Goal: Task Accomplishment & Management: Manage account settings

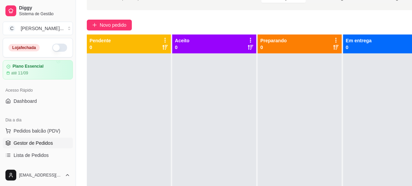
scroll to position [61, 0]
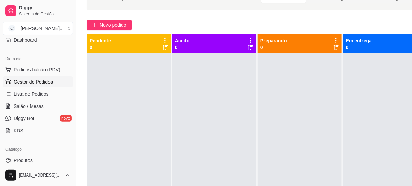
click at [42, 166] on ul "Produtos Complementos" at bounding box center [38, 166] width 70 height 23
click at [41, 161] on link "Produtos" at bounding box center [38, 160] width 70 height 11
click at [22, 162] on span "Produtos" at bounding box center [23, 160] width 19 height 7
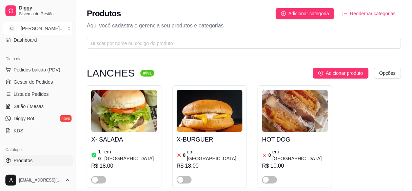
click at [138, 49] on div "Produtos Adicionar categoria Reodernar categorias Aqui você cadastra e gerencia…" at bounding box center [244, 26] width 336 height 53
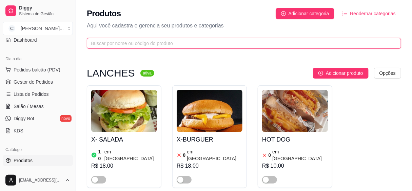
click at [136, 43] on input "text" at bounding box center [241, 43] width 300 height 7
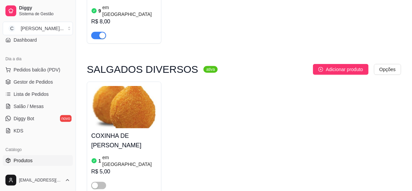
scroll to position [185, 0]
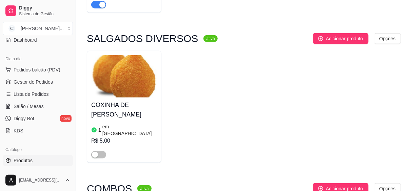
type input "cox"
click at [127, 109] on h4 "COXINHA DE [PERSON_NAME]" at bounding box center [124, 109] width 66 height 19
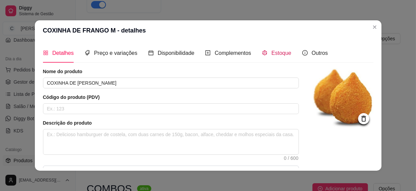
click at [286, 56] on span "Estoque" at bounding box center [282, 53] width 20 height 6
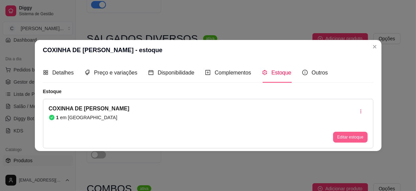
click at [338, 133] on button "Editar estoque" at bounding box center [350, 137] width 34 height 11
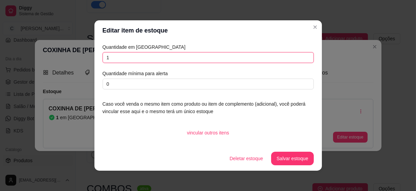
drag, startPoint x: 123, startPoint y: 54, endPoint x: 59, endPoint y: 54, distance: 64.7
click at [59, 54] on div "Editar item de estoque Quantidade em estoque 1 Quantidade mínima para alerta 0 …" at bounding box center [208, 95] width 416 height 191
type input "5"
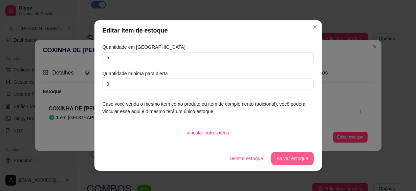
click at [306, 157] on button "Salvar estoque" at bounding box center [292, 159] width 42 height 14
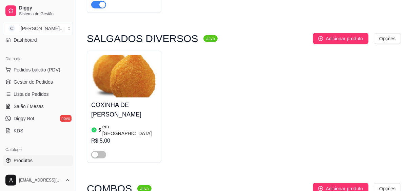
click at [91, 150] on div at bounding box center [98, 154] width 15 height 8
click at [94, 152] on div "button" at bounding box center [95, 155] width 6 height 6
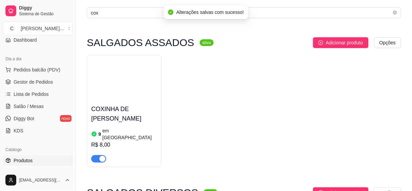
scroll to position [0, 0]
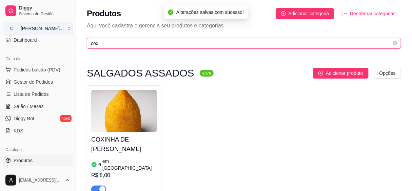
drag, startPoint x: 121, startPoint y: 45, endPoint x: 28, endPoint y: 31, distance: 93.4
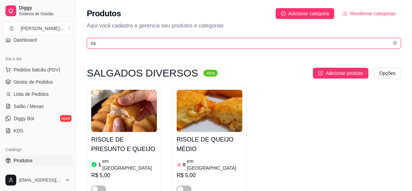
type input "ris"
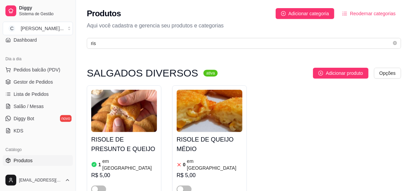
click at [210, 143] on h4 "RISOLE DE QUEIJO MÉDIO" at bounding box center [209, 144] width 66 height 19
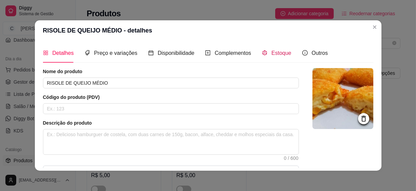
click at [262, 50] on span at bounding box center [264, 53] width 5 height 6
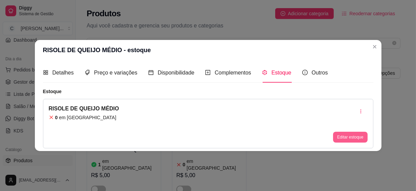
click at [338, 136] on button "Editar estoque" at bounding box center [350, 137] width 34 height 11
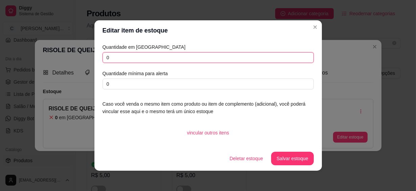
drag, startPoint x: 115, startPoint y: 52, endPoint x: 111, endPoint y: 56, distance: 6.0
click at [111, 56] on input "0" at bounding box center [208, 57] width 211 height 11
type input "5"
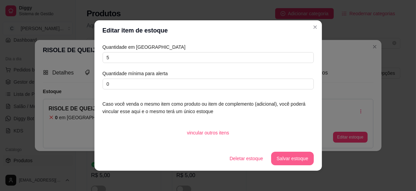
click at [301, 156] on button "Salvar estoque" at bounding box center [292, 159] width 42 height 14
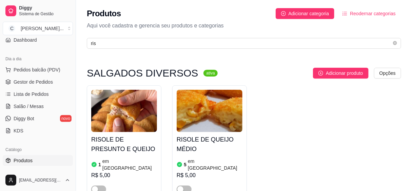
drag, startPoint x: 185, startPoint y: 184, endPoint x: 165, endPoint y: 180, distance: 20.4
click at [183, 186] on button "button" at bounding box center [183, 189] width 15 height 7
click at [115, 140] on h4 "RISOLE DE PRESUNTO E QUEIJO" at bounding box center [124, 144] width 66 height 19
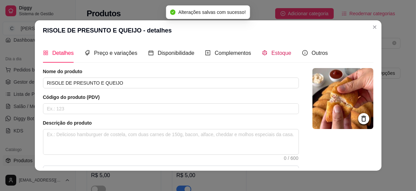
click at [285, 56] on span "Estoque" at bounding box center [282, 53] width 20 height 6
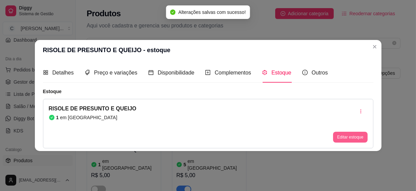
click at [345, 138] on button "Editar estoque" at bounding box center [350, 137] width 34 height 11
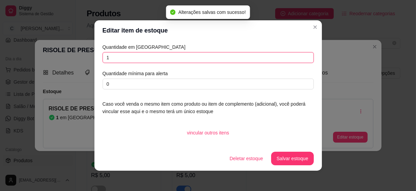
drag, startPoint x: 126, startPoint y: 61, endPoint x: 67, endPoint y: 61, distance: 58.6
click at [67, 61] on div "Editar item de estoque Quantidade em estoque 1 Quantidade mínima para alerta 0 …" at bounding box center [208, 95] width 416 height 191
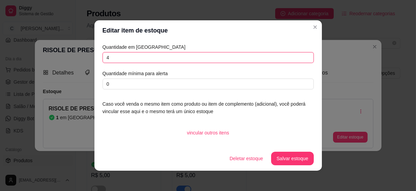
type input "4"
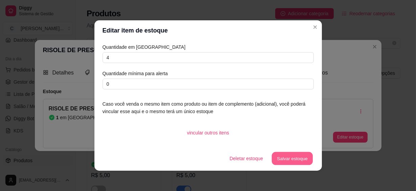
click at [287, 157] on button "Salvar estoque" at bounding box center [292, 158] width 41 height 13
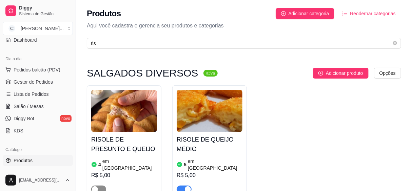
click at [98, 186] on button "button" at bounding box center [98, 189] width 15 height 7
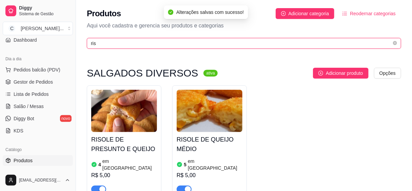
drag, startPoint x: 104, startPoint y: 45, endPoint x: 92, endPoint y: 48, distance: 12.3
click at [92, 48] on span "ris" at bounding box center [244, 43] width 314 height 11
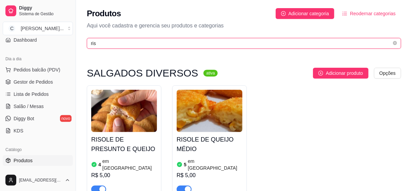
click at [105, 45] on input "ris" at bounding box center [241, 43] width 300 height 7
drag, startPoint x: 102, startPoint y: 45, endPoint x: 60, endPoint y: 41, distance: 41.5
click at [60, 41] on div "Diggy Sistema de Gestão C Cantina Giuli ... Loja fechada Plano Essencial até 11…" at bounding box center [206, 116] width 412 height 232
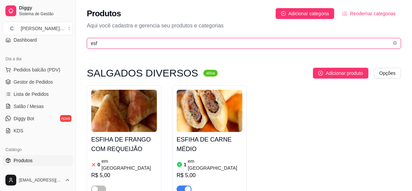
type input "esf"
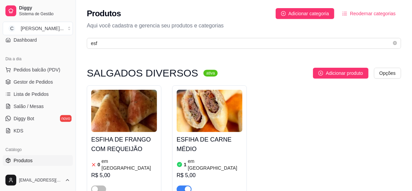
click at [124, 147] on h4 "ESFIHA DE FRANGO COM REQUEIJÃO" at bounding box center [124, 144] width 66 height 19
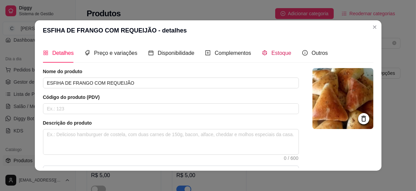
click at [272, 53] on span "Estoque" at bounding box center [282, 53] width 20 height 6
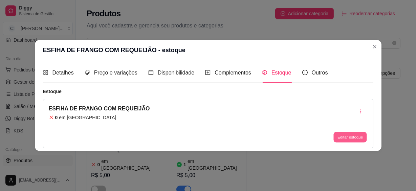
click at [344, 140] on button "Editar estoque" at bounding box center [350, 137] width 33 height 10
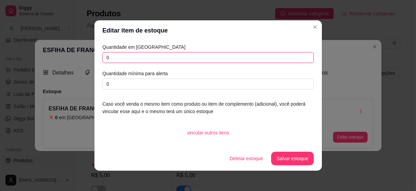
drag, startPoint x: 115, startPoint y: 55, endPoint x: 76, endPoint y: 57, distance: 39.0
click at [76, 57] on div "Editar item de estoque Quantidade em estoque 0 Quantidade mínima para alerta 0 …" at bounding box center [208, 95] width 416 height 191
type input "3"
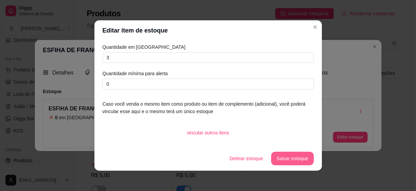
click at [289, 155] on button "Salvar estoque" at bounding box center [292, 159] width 42 height 14
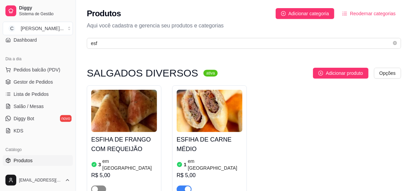
click at [102, 186] on span "button" at bounding box center [98, 189] width 15 height 7
click at [210, 139] on h4 "ESFIHA DE CARNE MÉDIO" at bounding box center [209, 144] width 66 height 19
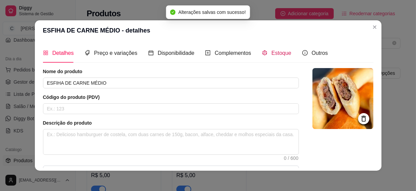
click at [276, 54] on span "Estoque" at bounding box center [282, 53] width 20 height 6
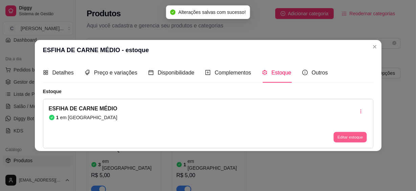
click at [338, 133] on button "Editar estoque" at bounding box center [350, 137] width 33 height 10
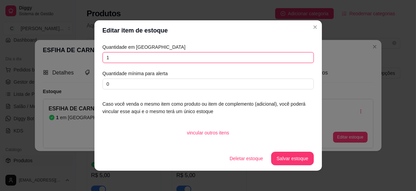
drag, startPoint x: 109, startPoint y: 58, endPoint x: 56, endPoint y: 49, distance: 53.9
click at [57, 49] on div "Editar item de estoque Quantidade em estoque 1 Quantidade mínima para alerta 0 …" at bounding box center [208, 95] width 416 height 191
type input "3"
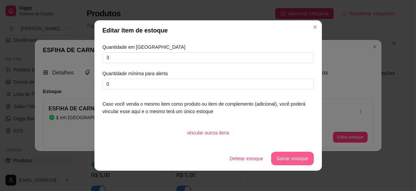
click at [287, 161] on button "Salvar estoque" at bounding box center [292, 159] width 42 height 14
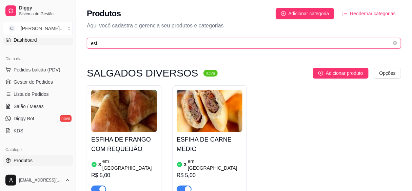
drag, startPoint x: 111, startPoint y: 40, endPoint x: 62, endPoint y: 40, distance: 49.5
click at [62, 40] on div "Diggy Sistema de Gestão C Cantina Giuli ... Loja fechada Plano Essencial até 11…" at bounding box center [206, 186] width 412 height 372
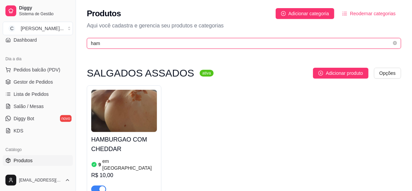
scroll to position [123, 0]
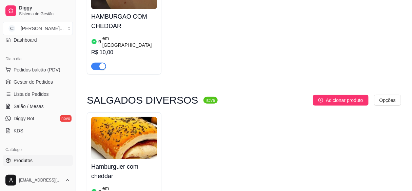
type input "ham"
click at [131, 162] on h4 "Hamburguer com cheddar" at bounding box center [124, 171] width 66 height 19
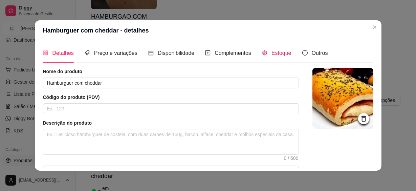
click at [266, 51] on div "Estoque" at bounding box center [276, 53] width 29 height 8
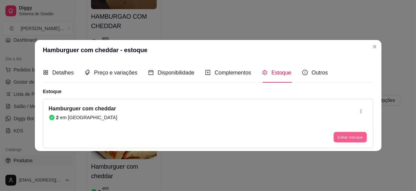
click at [346, 135] on button "Editar estoque" at bounding box center [350, 137] width 33 height 10
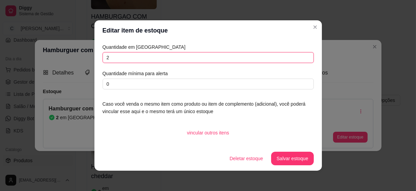
drag, startPoint x: 113, startPoint y: 55, endPoint x: 77, endPoint y: 52, distance: 37.0
click at [77, 52] on div "Editar item de estoque Quantidade em estoque 2 Quantidade mínima para alerta 0 …" at bounding box center [208, 95] width 416 height 191
type input "4"
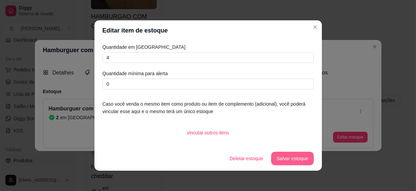
click at [298, 156] on button "Salvar estoque" at bounding box center [292, 159] width 42 height 14
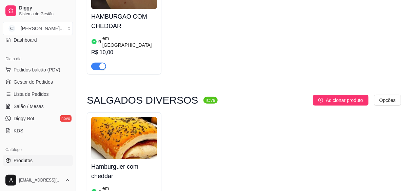
scroll to position [177, 0]
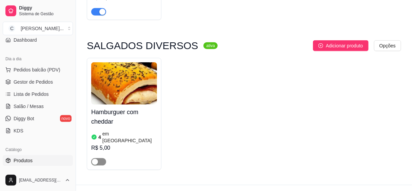
click at [97, 159] on div "button" at bounding box center [95, 162] width 6 height 6
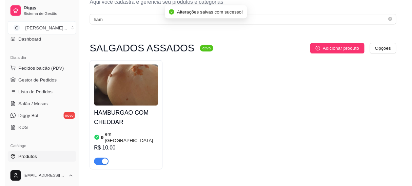
scroll to position [0, 0]
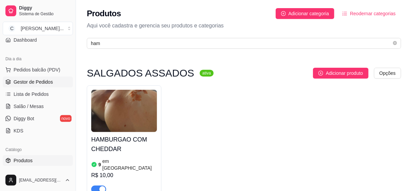
click at [40, 82] on span "Gestor de Pedidos" at bounding box center [33, 82] width 39 height 7
